Goal: Check status: Check status

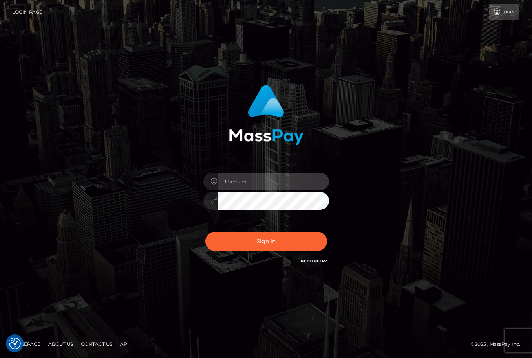
click at [267, 184] on input "text" at bounding box center [274, 182] width 112 height 18
type input "christianc.xcite"
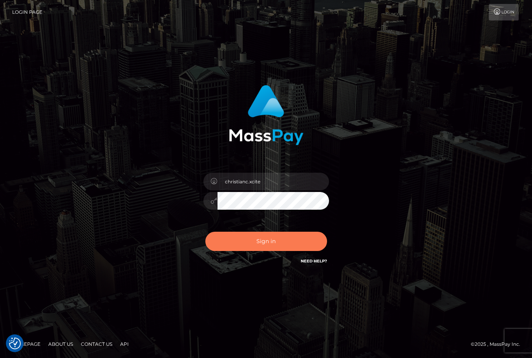
click at [277, 244] on button "Sign in" at bounding box center [267, 240] width 122 height 19
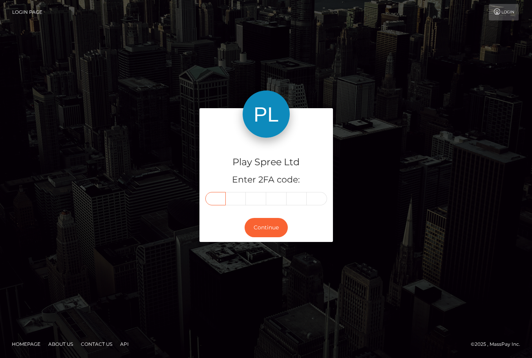
type input "7"
type input "9"
type input "1"
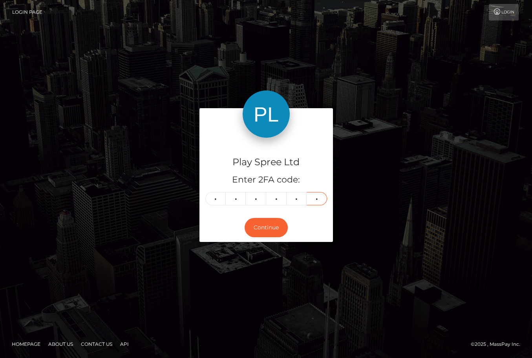
type input "7"
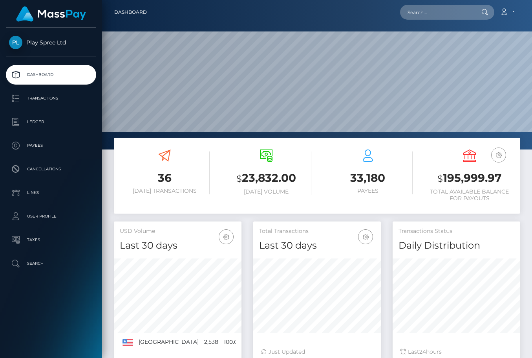
scroll to position [139, 128]
click at [465, 180] on h3 "$ 195,999.97" at bounding box center [470, 178] width 90 height 16
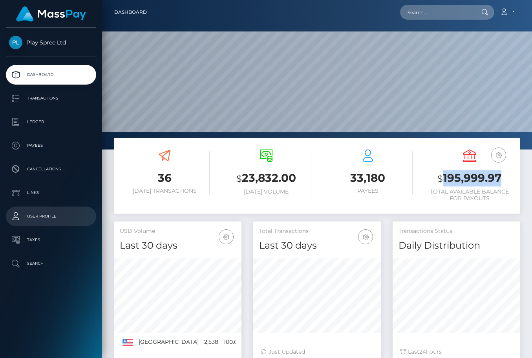
copy h3 "195,999.97"
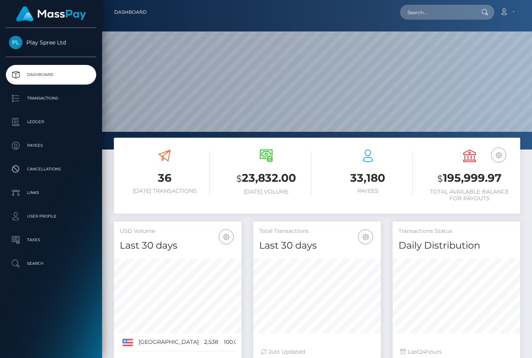
drag, startPoint x: 493, startPoint y: 343, endPoint x: 503, endPoint y: 192, distance: 151.3
click at [493, 342] on div "Transactions Status Daily Distribution Last 24 hours" at bounding box center [457, 290] width 128 height 139
